Goal: Download file/media

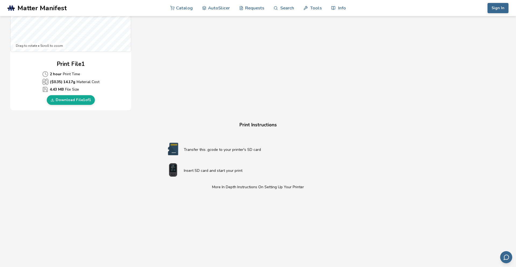
scroll to position [222, 0]
click at [88, 103] on link "Download File 1 of 1" at bounding box center [71, 100] width 48 height 10
click at [59, 6] on span "Matter Manifest" at bounding box center [41, 8] width 49 height 8
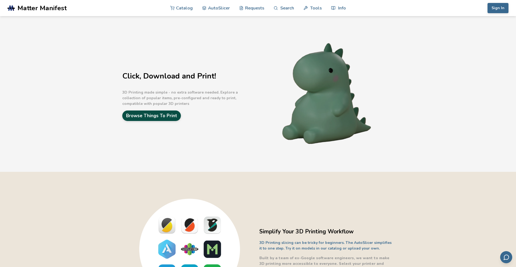
click at [174, 120] on link "Browse Things To Print" at bounding box center [151, 115] width 59 height 10
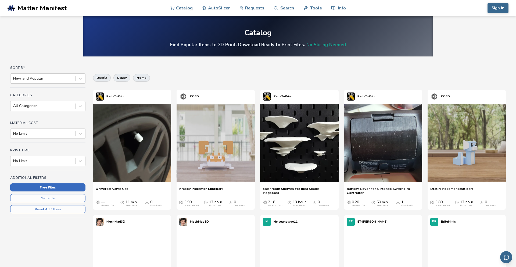
click at [75, 188] on button "Free Files" at bounding box center [47, 187] width 75 height 8
